Goal: Check status: Check status

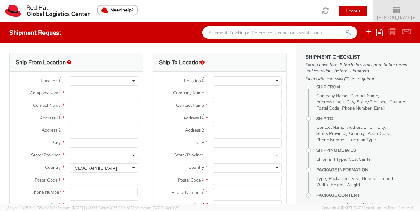
select select "901"
select select
click at [415, 1] on link "Soojung Mansberger ▼" at bounding box center [396, 11] width 47 height 22
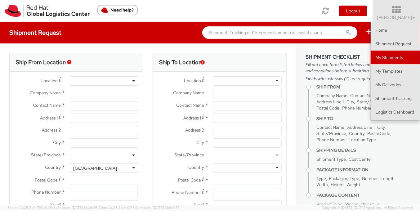
type input "Red Hat, Inc."
type input "[PERSON_NAME]"
type input "[STREET_ADDRESS]"
type input "RALEIGH"
type input "27601"
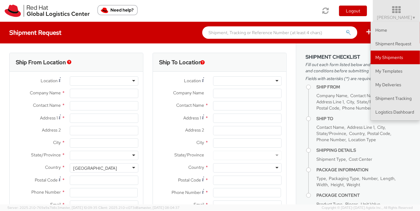
type input "919-754-4950"
type input "[EMAIL_ADDRESS][DOMAIN_NAME]"
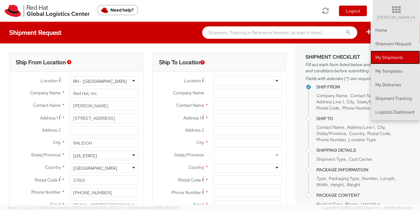
click at [384, 55] on link "My Shipments" at bounding box center [394, 58] width 49 height 14
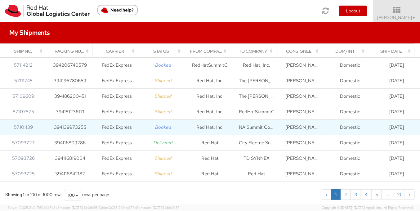
click at [242, 127] on td "NA Summit Connects Fulfillment" at bounding box center [256, 127] width 46 height 15
click at [79, 130] on td "394139973255" at bounding box center [69, 127] width 46 height 15
click at [25, 130] on td "57101139" at bounding box center [23, 127] width 46 height 15
click at [164, 128] on icon "Booked" at bounding box center [163, 127] width 16 height 6
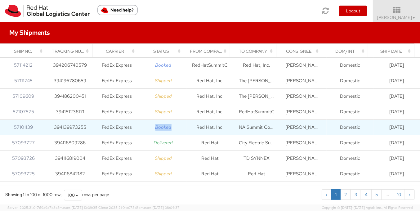
click at [164, 128] on icon "Booked" at bounding box center [163, 127] width 16 height 6
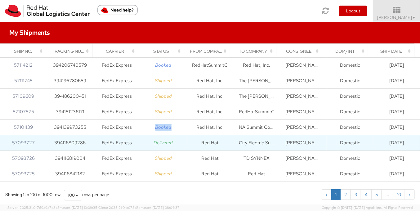
copy icon "Booked"
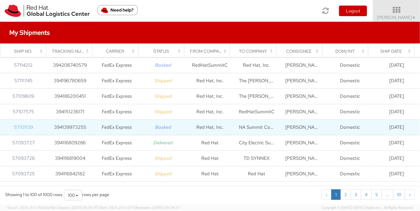
click at [29, 127] on link "57101139" at bounding box center [23, 127] width 19 height 6
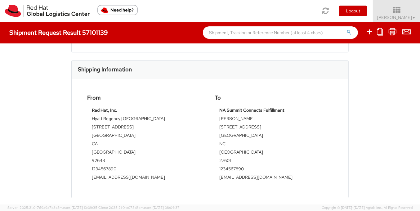
scroll to position [139, 0]
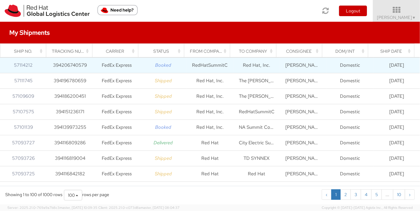
click at [115, 70] on td "FedEx Express" at bounding box center [116, 65] width 46 height 15
click at [20, 65] on link "57114212" at bounding box center [23, 65] width 19 height 6
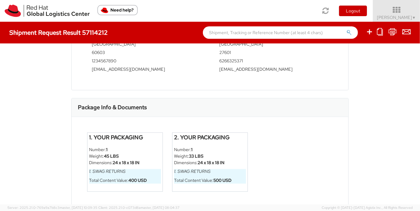
scroll to position [253, 0]
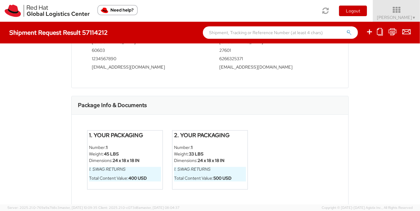
click at [236, 117] on div "1. Your Packaging Number: 1 Weight: 45 LBS Dimensions: 24 x 18 x 18 IN 1. Swag …" at bounding box center [210, 164] width 276 height 99
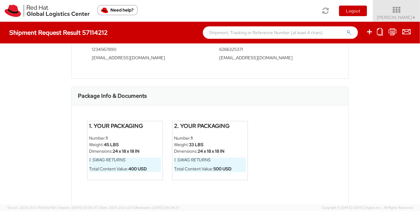
scroll to position [0, 0]
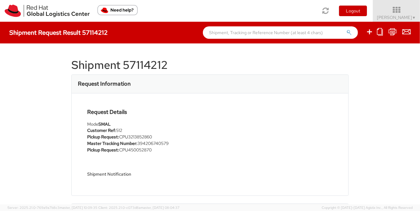
click at [95, 31] on h4 "Shipment Request Result 57114212" at bounding box center [58, 32] width 98 height 7
copy h4 "57114212"
click at [396, 19] on span "Soojung Mansberger ▼" at bounding box center [396, 18] width 39 height 6
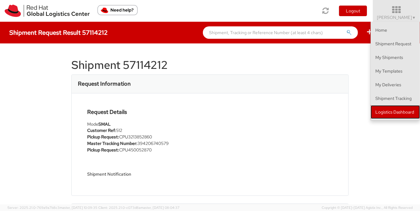
click at [386, 115] on link "Logistics Dashboard" at bounding box center [394, 112] width 49 height 14
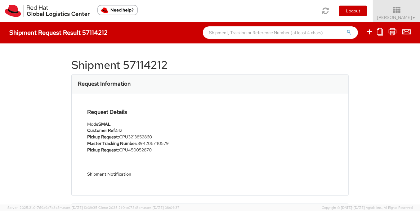
click at [155, 64] on h1 "Shipment 57114212" at bounding box center [209, 65] width 277 height 12
copy h1 "57114212"
click at [383, 14] on icon at bounding box center [396, 10] width 54 height 9
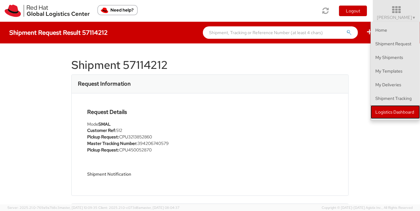
click at [387, 113] on link "Logistics Dashboard" at bounding box center [394, 112] width 49 height 14
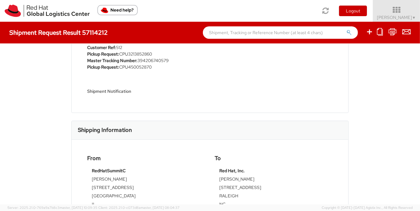
scroll to position [59, 0]
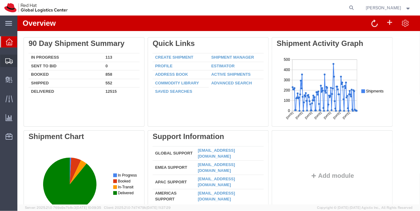
click at [0, 0] on span "Shipment Manager" at bounding box center [0, 0] width 0 height 0
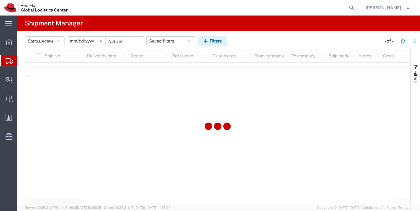
click at [218, 42] on button "Filters" at bounding box center [212, 41] width 29 height 10
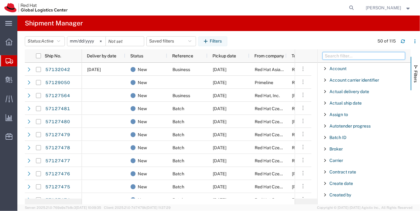
click at [346, 55] on input "Filter Columns Input" at bounding box center [363, 55] width 82 height 7
type input "ship"
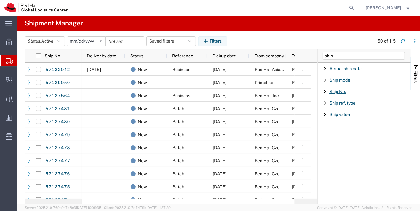
click at [338, 93] on span "Ship No." at bounding box center [337, 91] width 16 height 5
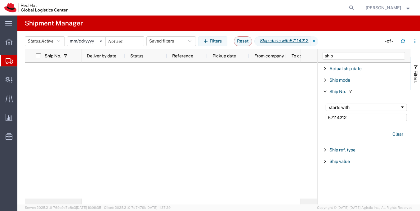
type input "57114212"
click at [106, 95] on div at bounding box center [191, 131] width 219 height 136
drag, startPoint x: 106, startPoint y: 95, endPoint x: 95, endPoint y: 88, distance: 12.8
click at [95, 88] on div at bounding box center [191, 131] width 219 height 136
click at [52, 38] on span "Active" at bounding box center [47, 41] width 12 height 6
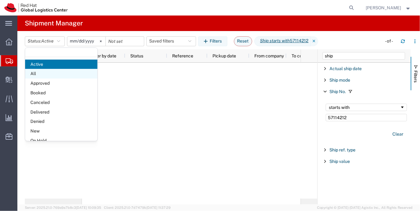
click at [58, 72] on span "All" at bounding box center [61, 74] width 72 height 10
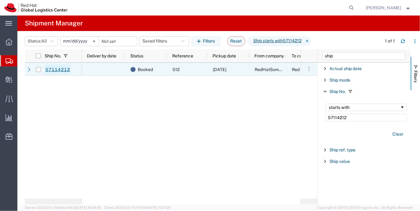
click at [56, 69] on link "57114212" at bounding box center [57, 69] width 25 height 10
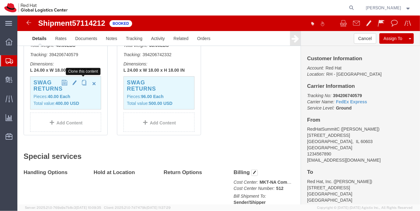
scroll to position [85, 0]
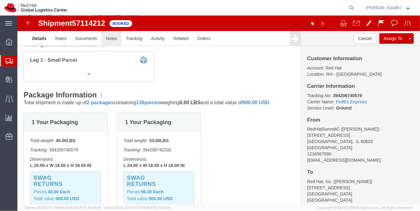
click link "Notes"
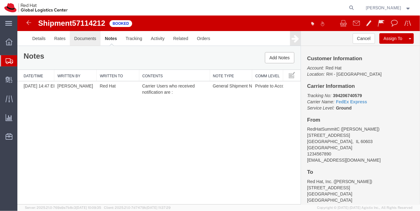
click at [86, 40] on link "Documents" at bounding box center [84, 38] width 31 height 15
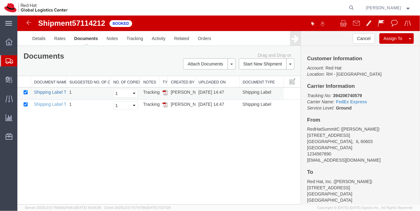
click at [57, 90] on link "Shipping Label Thermal" at bounding box center [56, 91] width 46 height 5
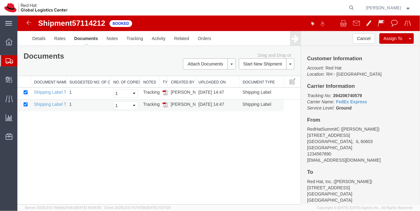
click at [55, 100] on td "Shipping Label Thermal" at bounding box center [47, 105] width 35 height 12
click at [51, 104] on link "Shipping Label Thermal" at bounding box center [56, 103] width 46 height 5
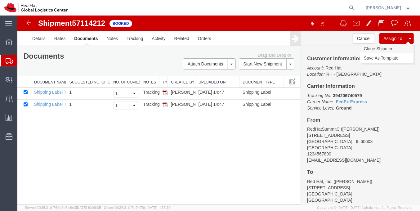
click at [395, 50] on link "Clone Shipment" at bounding box center [386, 48] width 54 height 9
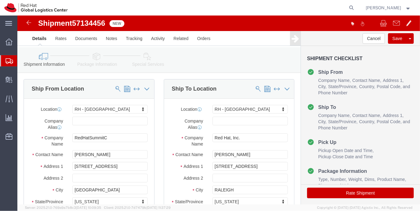
select select "38014"
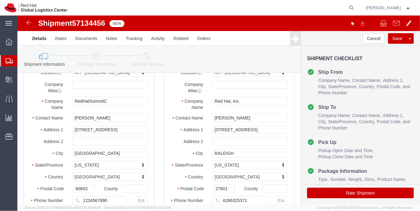
scroll to position [31, 0]
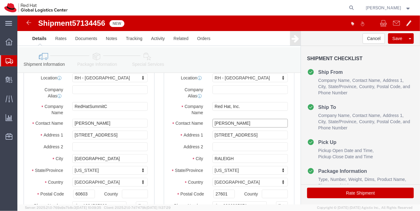
click input "[PERSON_NAME]"
type input "Summit Connects Returns"
click input "[PERSON_NAME]"
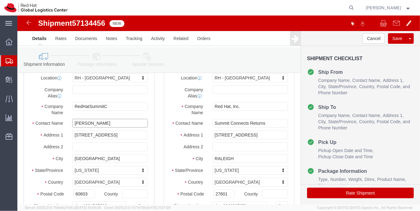
click input "[PERSON_NAME]"
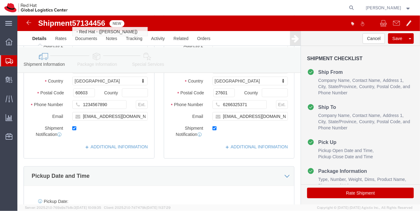
scroll to position [134, 0]
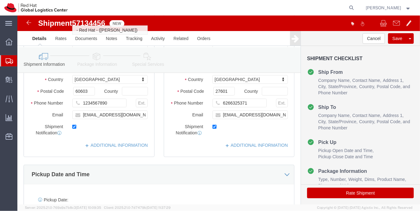
type input "[PERSON_NAME]"
click div "1234567890"
click input "[EMAIL_ADDRESS][DOMAIN_NAME]"
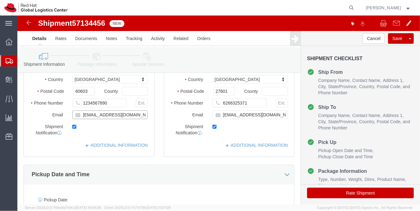
click input "[EMAIL_ADDRESS][DOMAIN_NAME]"
type input "[EMAIL_ADDRESS][DOMAIN_NAME]"
click input "[EMAIL_ADDRESS][DOMAIN_NAME]"
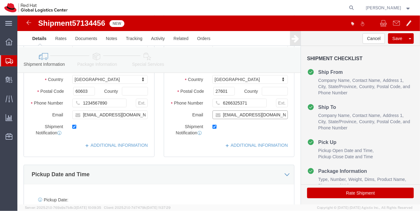
click input "[EMAIL_ADDRESS][DOMAIN_NAME]"
type input "[EMAIL_ADDRESS][DOMAIN_NAME]"
click icon
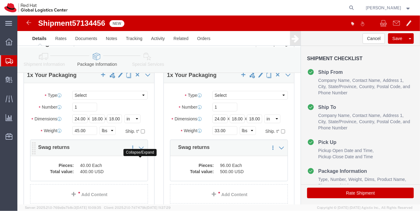
scroll to position [39, 0]
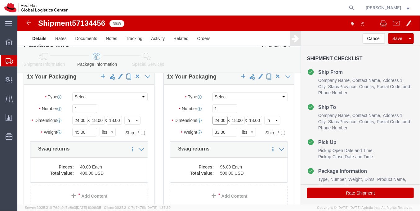
click input "24.00"
type input "15"
type input "14"
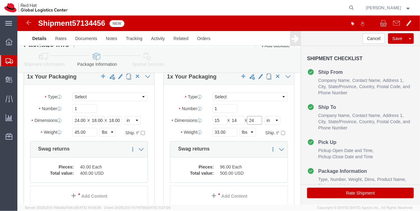
type input "24"
click input "33.00"
type input "24.25"
click button "button"
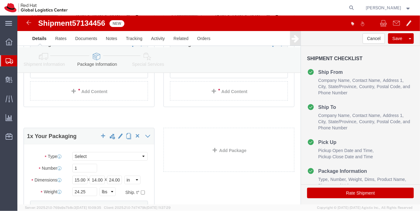
scroll to position [161, 0]
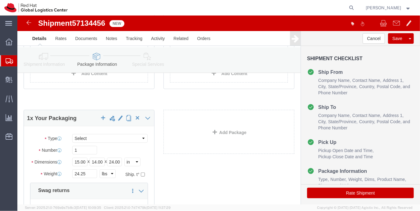
click link "Special Services"
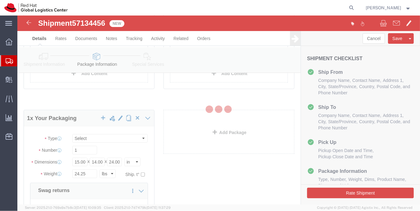
select select
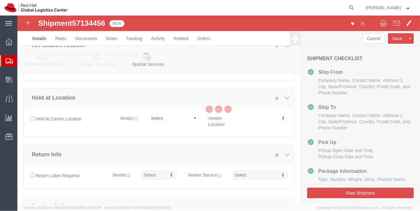
select select "COSTCENTER"
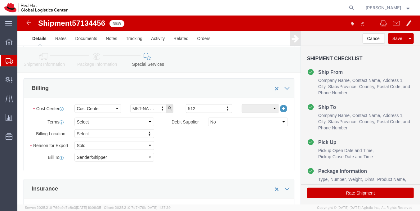
scroll to position [332, 0]
click button "Rate Shipment"
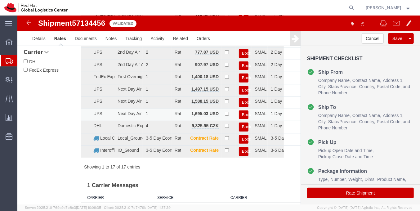
scroll to position [0, 0]
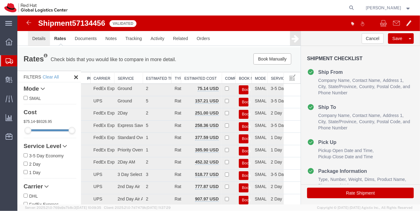
click at [42, 39] on link "Details" at bounding box center [39, 38] width 22 height 15
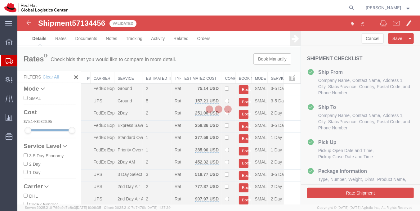
select select "38014"
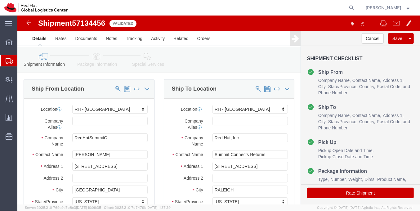
click button "Rate Shipment"
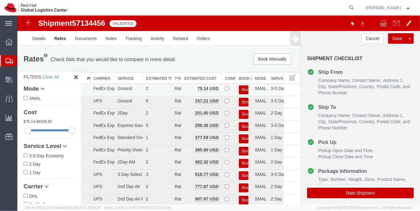
click at [238, 90] on button "Book" at bounding box center [243, 89] width 10 height 9
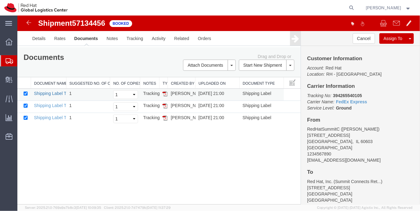
click at [52, 91] on link "Shipping Label Thermal" at bounding box center [56, 93] width 46 height 5
drag, startPoint x: 52, startPoint y: 103, endPoint x: 169, endPoint y: 18, distance: 144.9
click at [52, 103] on link "Shipping Label Thermal" at bounding box center [56, 105] width 46 height 5
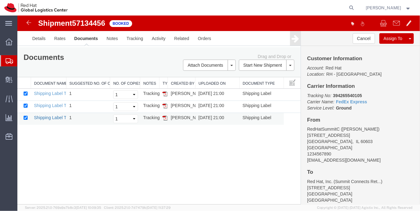
drag, startPoint x: 196, startPoint y: 20, endPoint x: 47, endPoint y: 117, distance: 177.2
click at [47, 117] on link "Shipping Label Thermal" at bounding box center [56, 117] width 46 height 5
click at [0, 0] on span "Shipment Manager" at bounding box center [0, 0] width 0 height 0
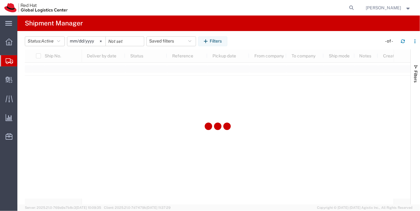
click at [232, 40] on agx-table-filter-chips "Status: Active Active All Approved Booked Canceled Delivered Denied New On Hold…" at bounding box center [129, 41] width 209 height 10
click at [212, 41] on button "Filters" at bounding box center [212, 41] width 29 height 10
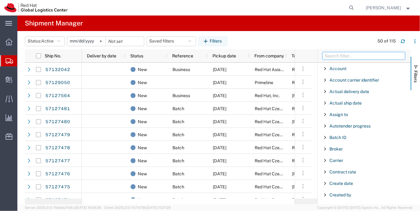
click at [379, 55] on input "Filter Columns Input" at bounding box center [363, 55] width 82 height 7
type input "ship no"
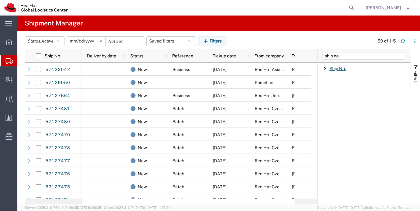
click at [341, 69] on span "Ship No." at bounding box center [337, 68] width 16 height 5
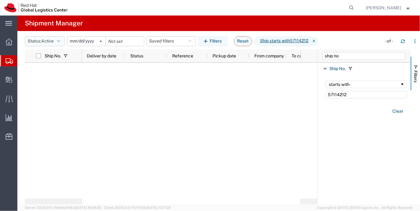
type input "57114212"
click at [53, 44] on button "Status: Active" at bounding box center [45, 41] width 40 height 10
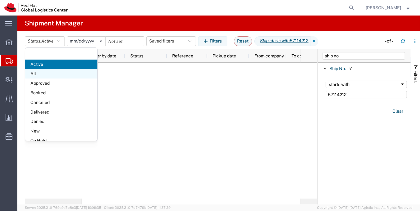
click at [40, 70] on span "All" at bounding box center [61, 74] width 72 height 10
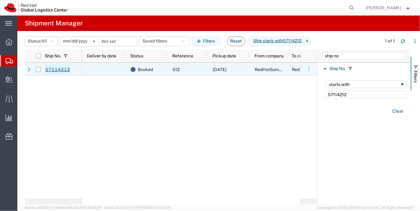
click at [67, 69] on link "57114212" at bounding box center [57, 69] width 25 height 10
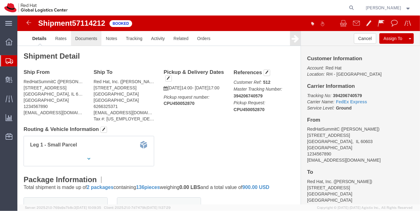
click link "Documents"
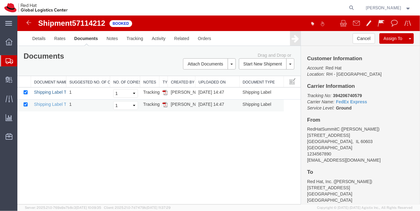
click at [57, 91] on link "Shipping Label Thermal" at bounding box center [56, 91] width 46 height 5
click at [55, 102] on link "Shipping Label Thermal" at bounding box center [56, 103] width 46 height 5
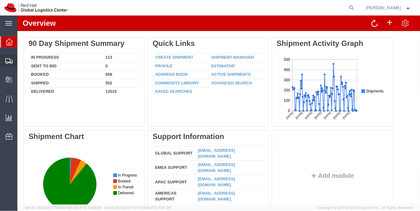
click at [0, 0] on span "Shipment Manager" at bounding box center [0, 0] width 0 height 0
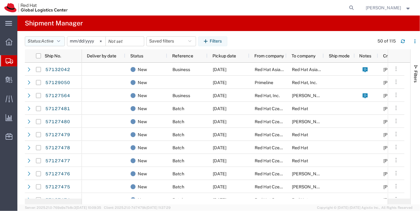
click at [46, 42] on span "Active" at bounding box center [47, 40] width 12 height 5
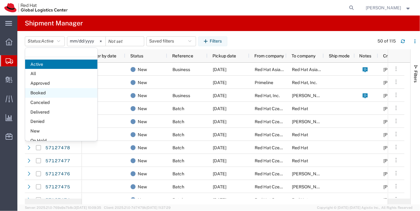
click at [58, 93] on span "Booked" at bounding box center [61, 93] width 72 height 10
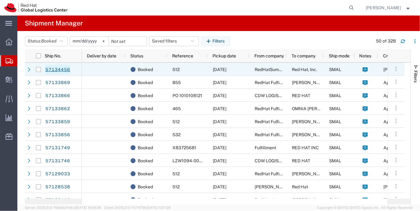
click at [60, 71] on link "57134456" at bounding box center [57, 69] width 25 height 10
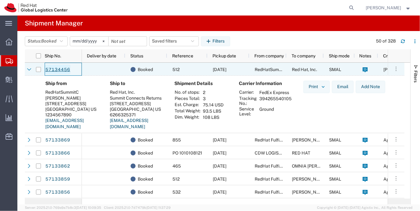
click at [60, 66] on link "57134456" at bounding box center [57, 69] width 25 height 10
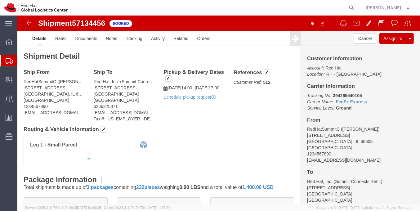
click p "Schedule pickup request"
click link "Schedule pickup request"
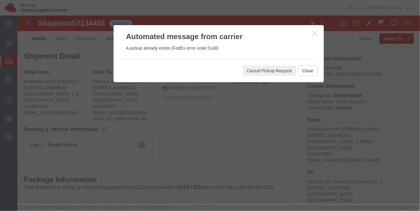
click icon "button"
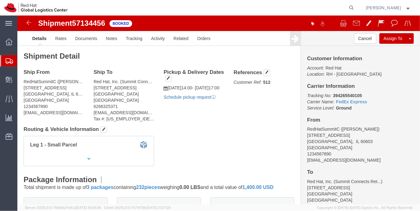
click link "Schedule pickup request"
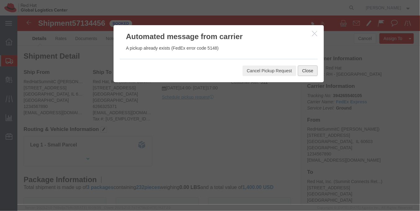
click button "Close"
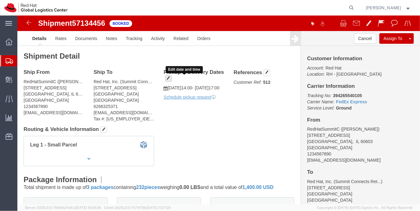
click button "button"
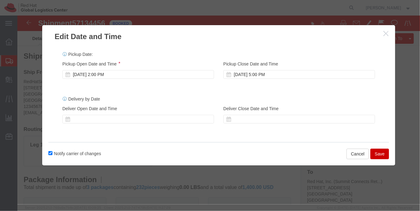
drag, startPoint x: 355, startPoint y: 135, endPoint x: 327, endPoint y: 120, distance: 31.6
click div "Edit Date and Time Pickup Date: Pickup Start Date Pickup Start Time Pickup Open…"
click div "Pickup Start Date Pickup Start Time Pickup Open Date and Time Oct 15 2025 2:00 …"
click div "[DATE] 5:00 PM"
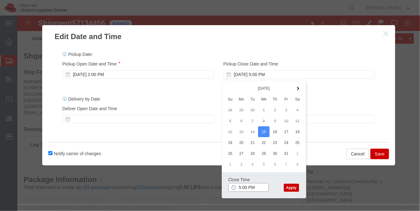
click input "5:00 PM"
type input "5:01 PM"
click button "Apply"
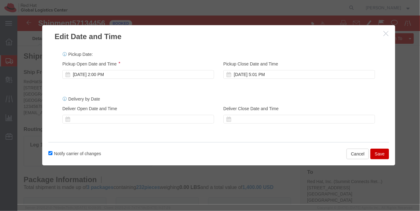
click button "Save"
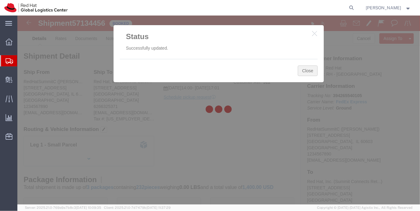
drag, startPoint x: 307, startPoint y: 70, endPoint x: 283, endPoint y: 58, distance: 26.3
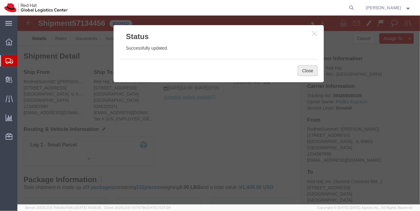
click div "Close"
click button "Close"
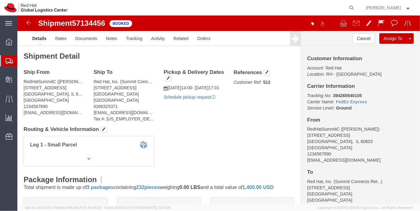
click link "Schedule pickup request"
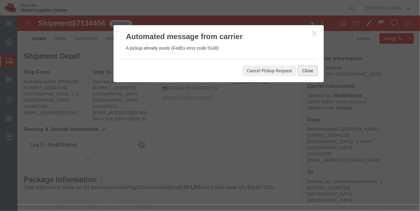
click button "Close"
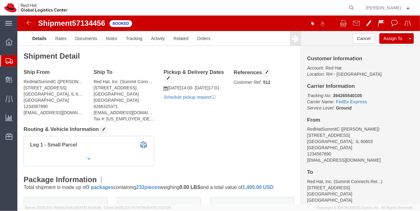
click link "Schedule pickup request"
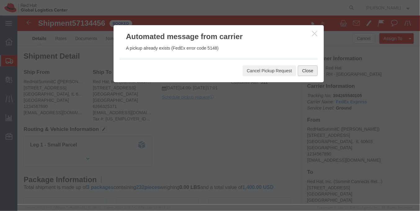
click button "Close"
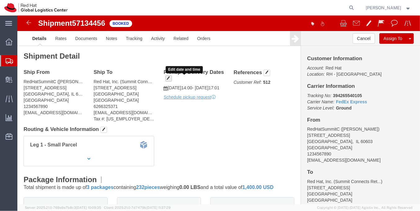
click button "button"
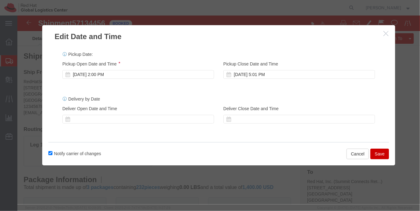
click icon "button"
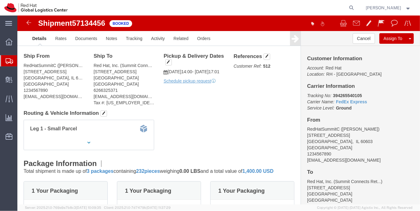
scroll to position [7, 0]
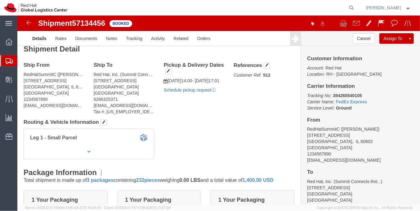
click link "Schedule pickup request"
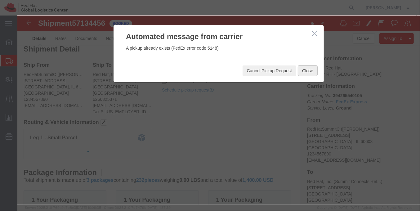
click button "Close"
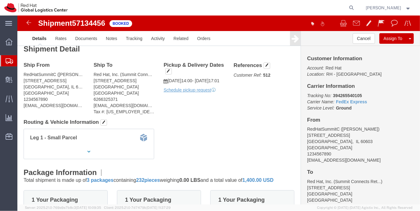
click at [0, 0] on span "Shipment Manager" at bounding box center [0, 0] width 0 height 0
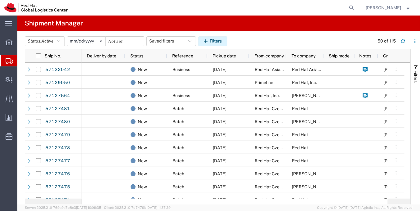
click at [210, 39] on icon "button" at bounding box center [207, 41] width 6 height 4
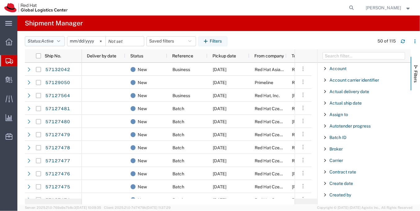
click at [39, 43] on button "Status: Active" at bounding box center [45, 41] width 40 height 10
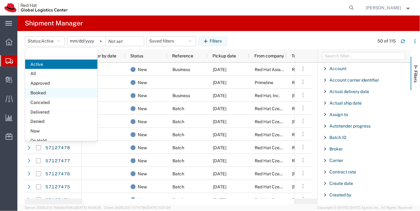
click at [56, 91] on span "Booked" at bounding box center [61, 93] width 72 height 10
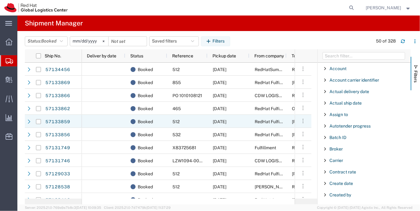
click at [107, 118] on div at bounding box center [103, 121] width 43 height 13
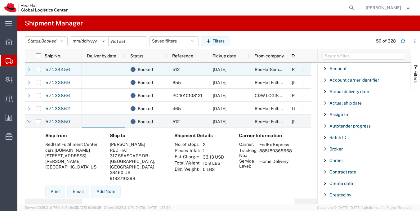
click at [113, 68] on div at bounding box center [103, 69] width 43 height 13
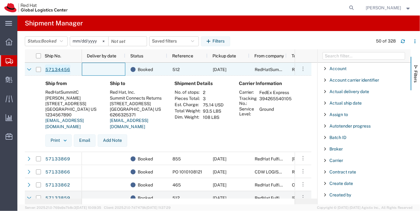
click at [69, 66] on link "57134456" at bounding box center [57, 69] width 25 height 10
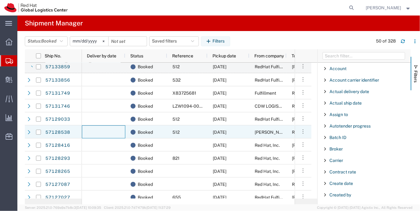
click at [110, 133] on div at bounding box center [103, 131] width 43 height 13
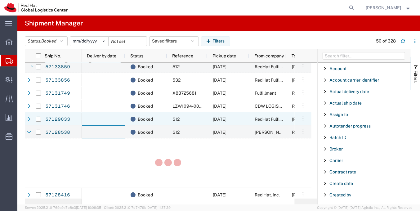
click at [109, 123] on div at bounding box center [103, 118] width 43 height 13
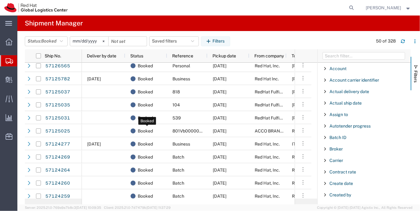
scroll to position [697, 0]
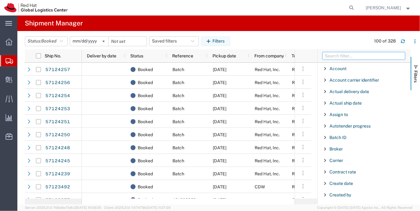
click at [331, 58] on input "Filter Columns Input" at bounding box center [363, 55] width 82 height 7
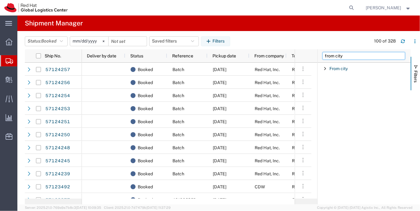
type input "from city"
click at [341, 66] on span "From city" at bounding box center [338, 68] width 18 height 5
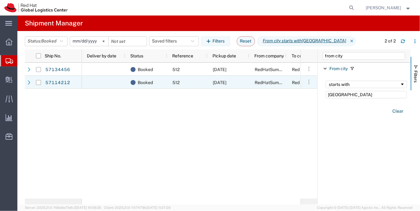
type input "chicago"
click at [172, 83] on span "512" at bounding box center [175, 82] width 7 height 5
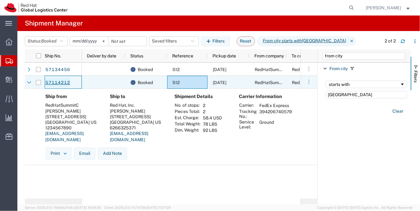
click at [64, 83] on link "57114212" at bounding box center [57, 82] width 25 height 10
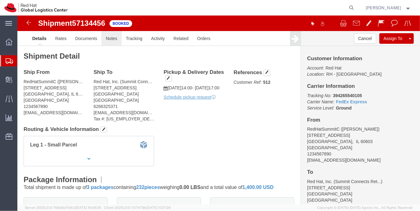
click link "Notes"
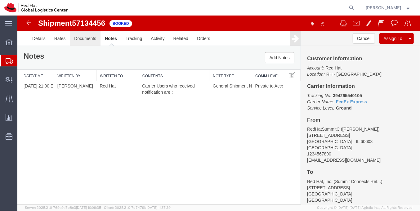
click at [90, 42] on link "Documents" at bounding box center [84, 38] width 31 height 15
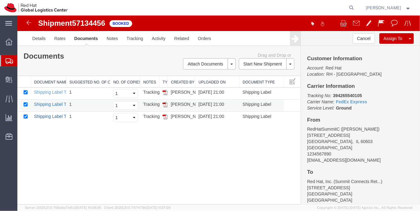
click at [57, 115] on link "Shipping Label Thermal" at bounding box center [56, 115] width 46 height 5
click at [60, 101] on link "Shipping Label Thermal" at bounding box center [56, 103] width 46 height 5
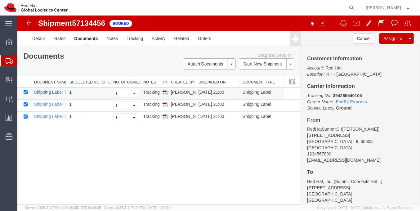
drag, startPoint x: 51, startPoint y: 89, endPoint x: 321, endPoint y: 225, distance: 302.7
click at [51, 89] on link "Shipping Label Thermal" at bounding box center [56, 91] width 46 height 5
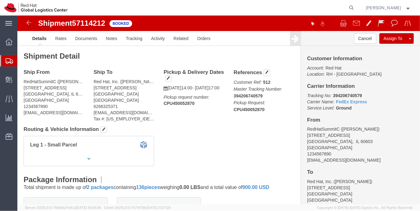
click b "CPU450052870"
copy b "CPU450052870"
